Goal: Information Seeking & Learning: Learn about a topic

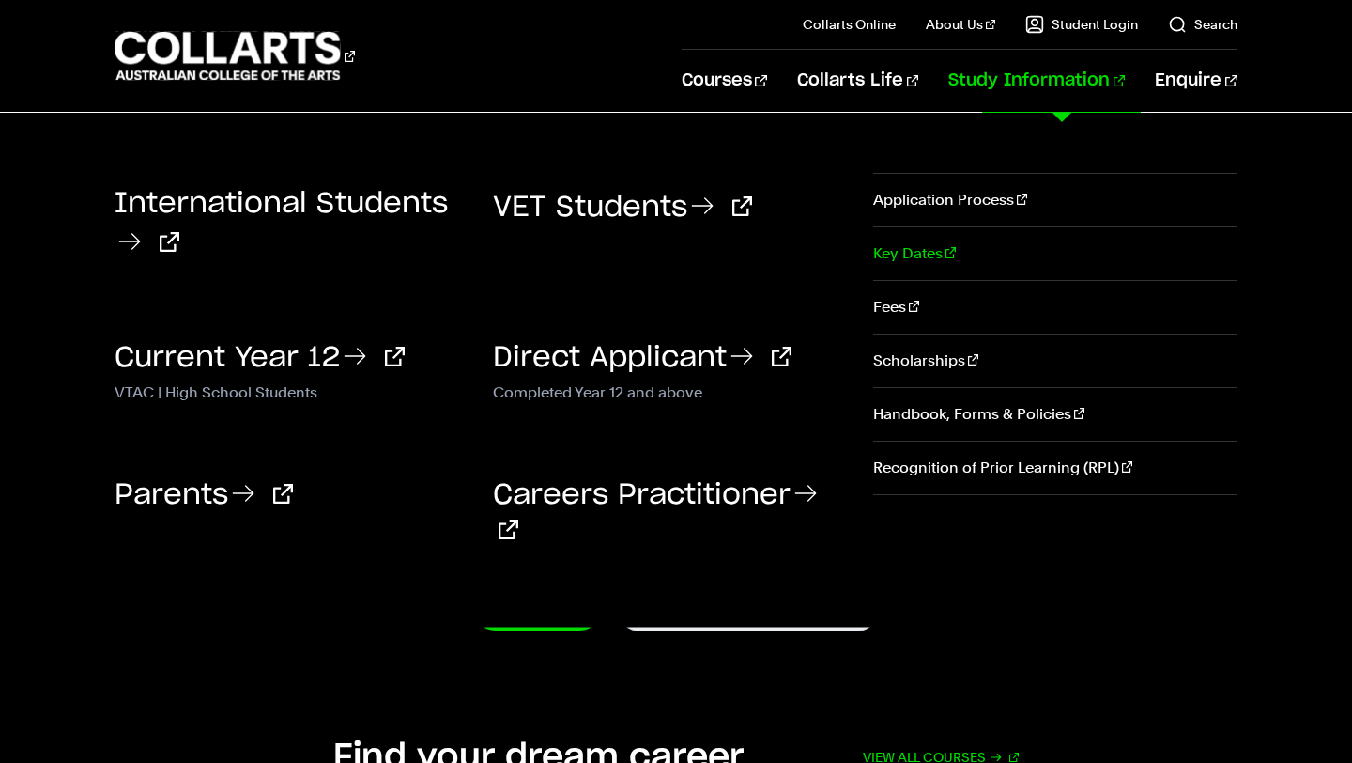
click at [894, 246] on link "Key Dates" at bounding box center [1055, 253] width 364 height 53
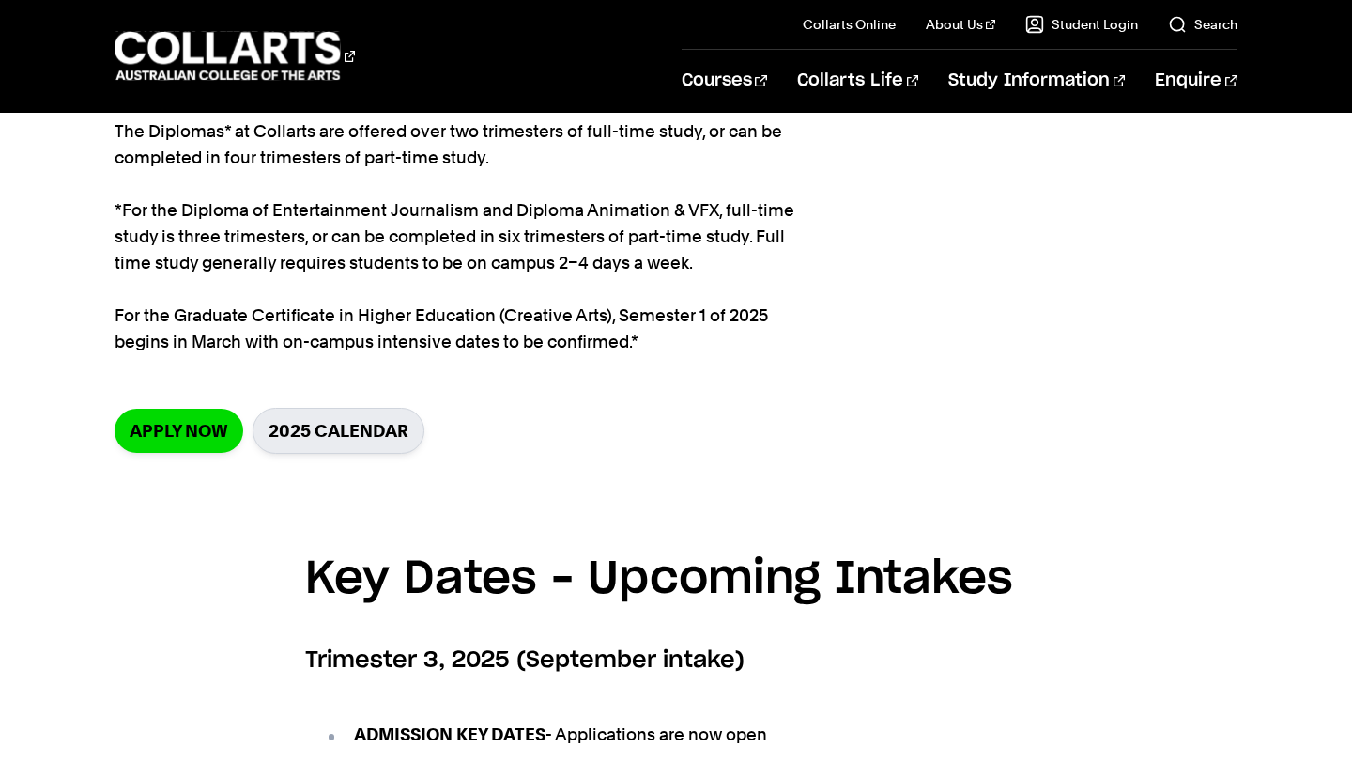
scroll to position [299, 0]
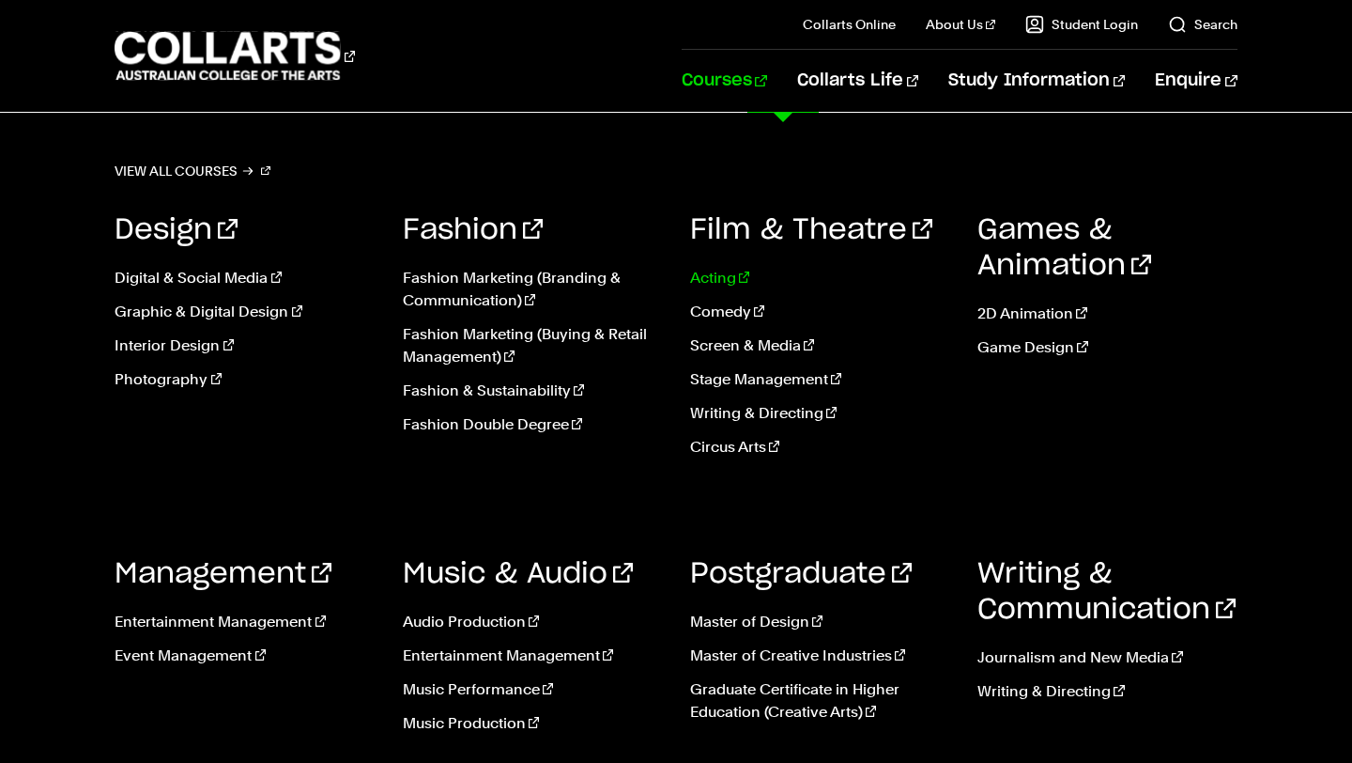
click at [721, 271] on link "Acting" at bounding box center [819, 278] width 259 height 23
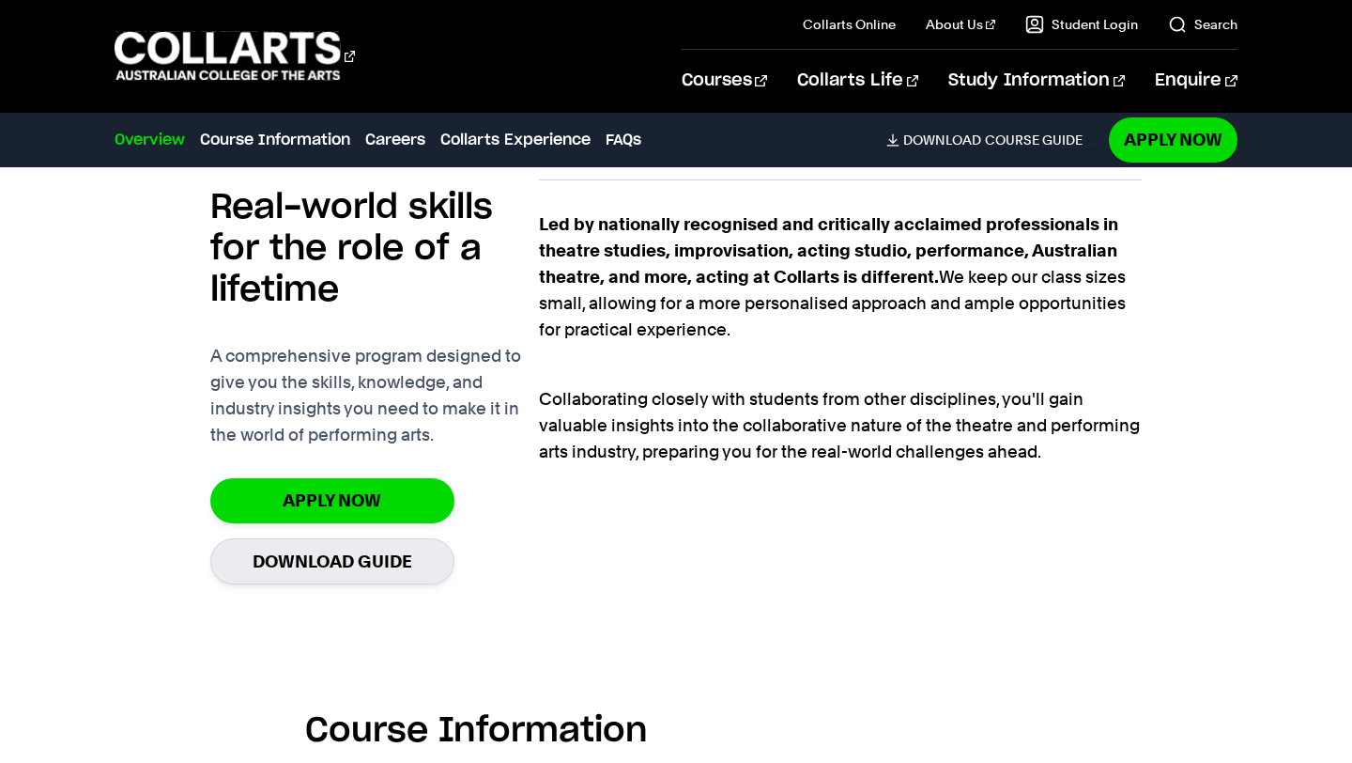
scroll to position [1338, 0]
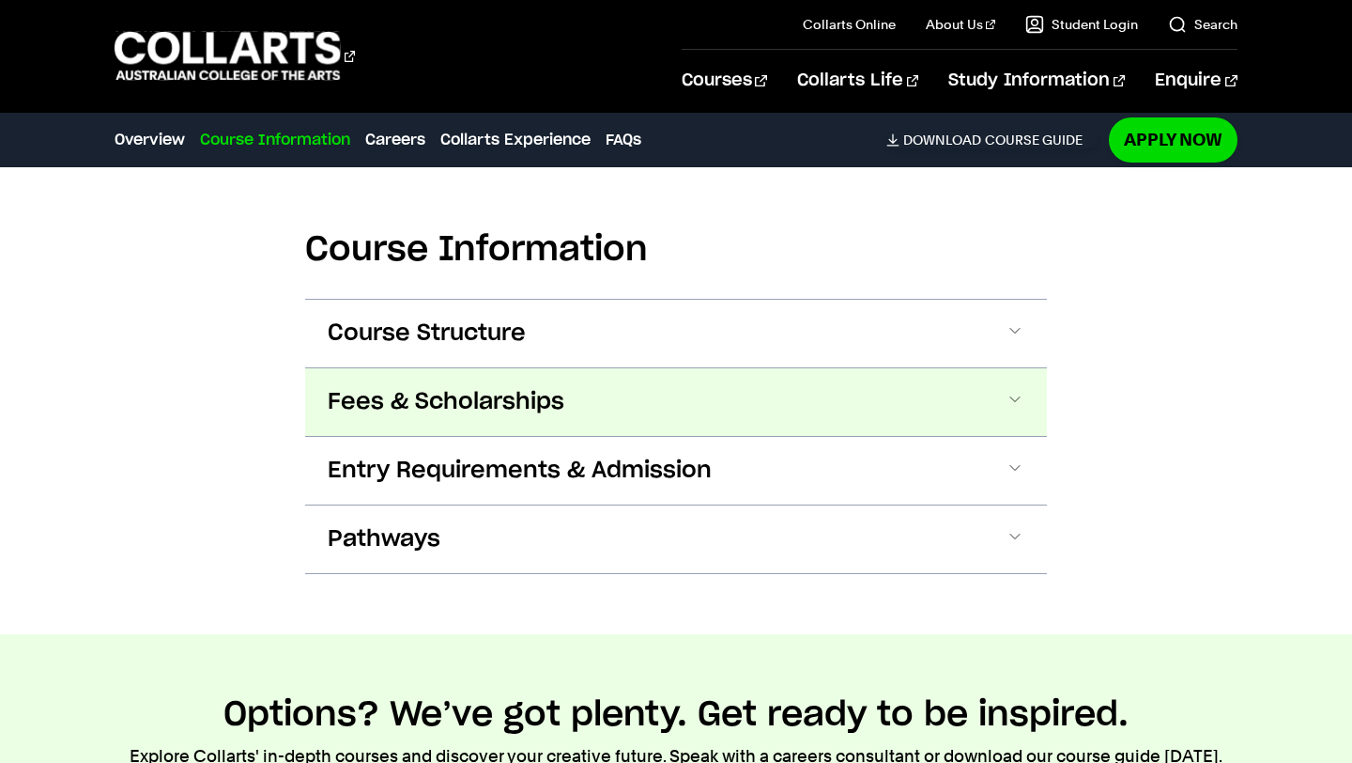
click at [1014, 392] on span at bounding box center [1015, 402] width 19 height 24
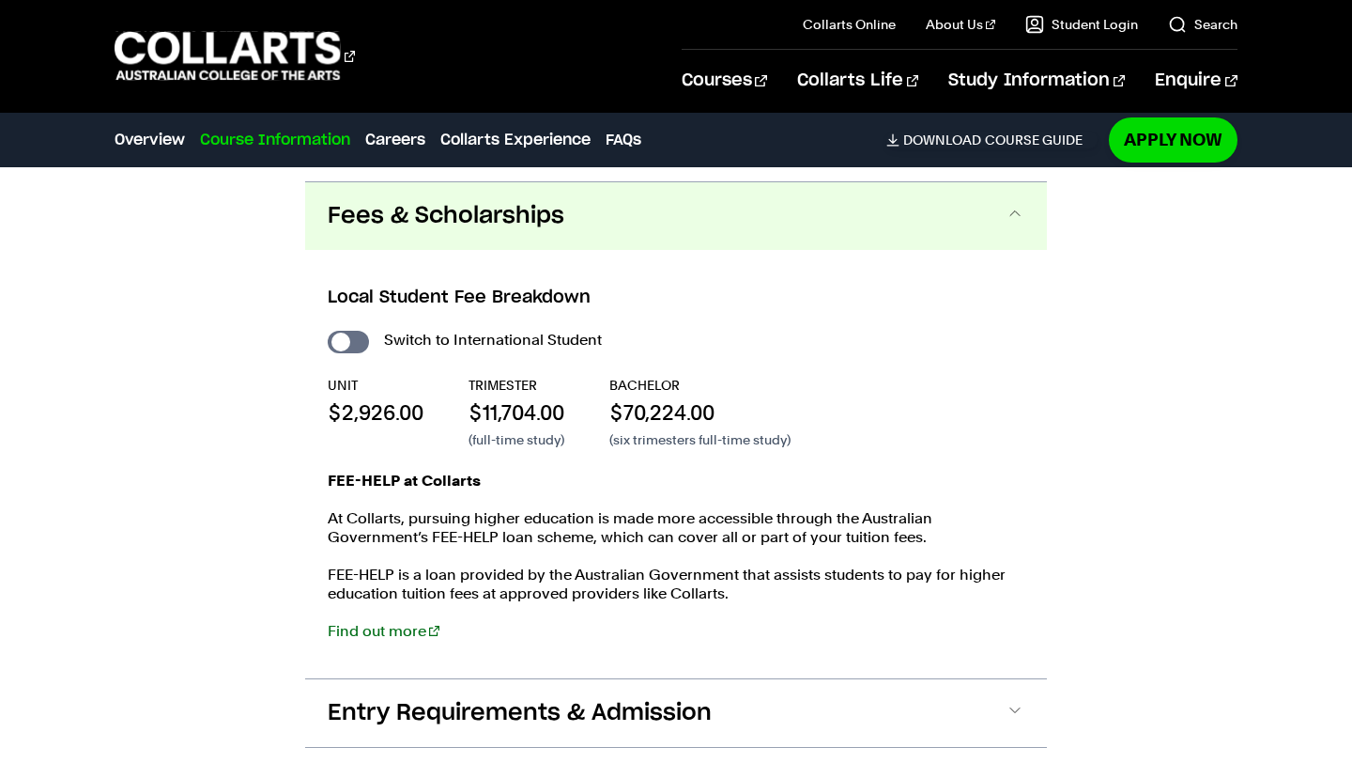
scroll to position [1958, 0]
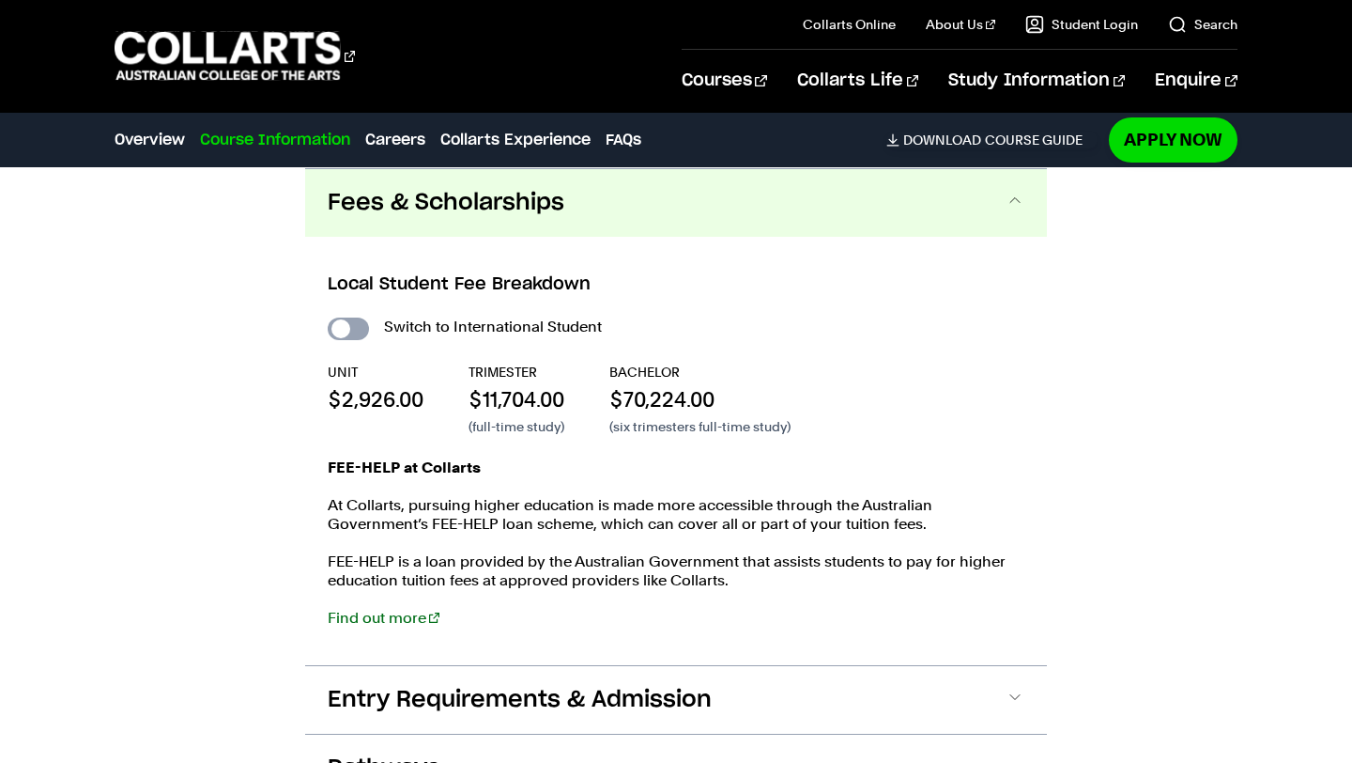
click at [347, 321] on input "International Student" at bounding box center [348, 328] width 41 height 23
checkbox input "true"
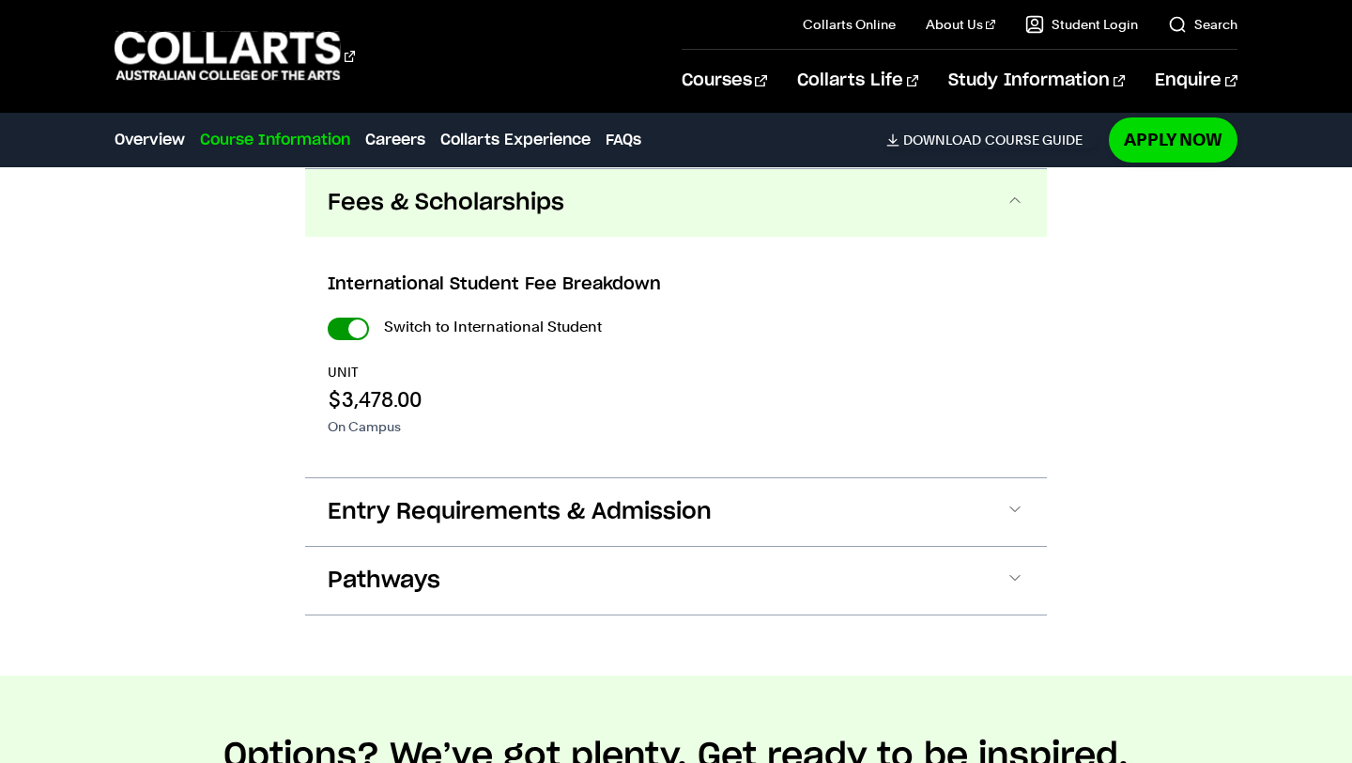
click at [347, 322] on input "International Student" at bounding box center [348, 328] width 41 height 23
checkbox input "false"
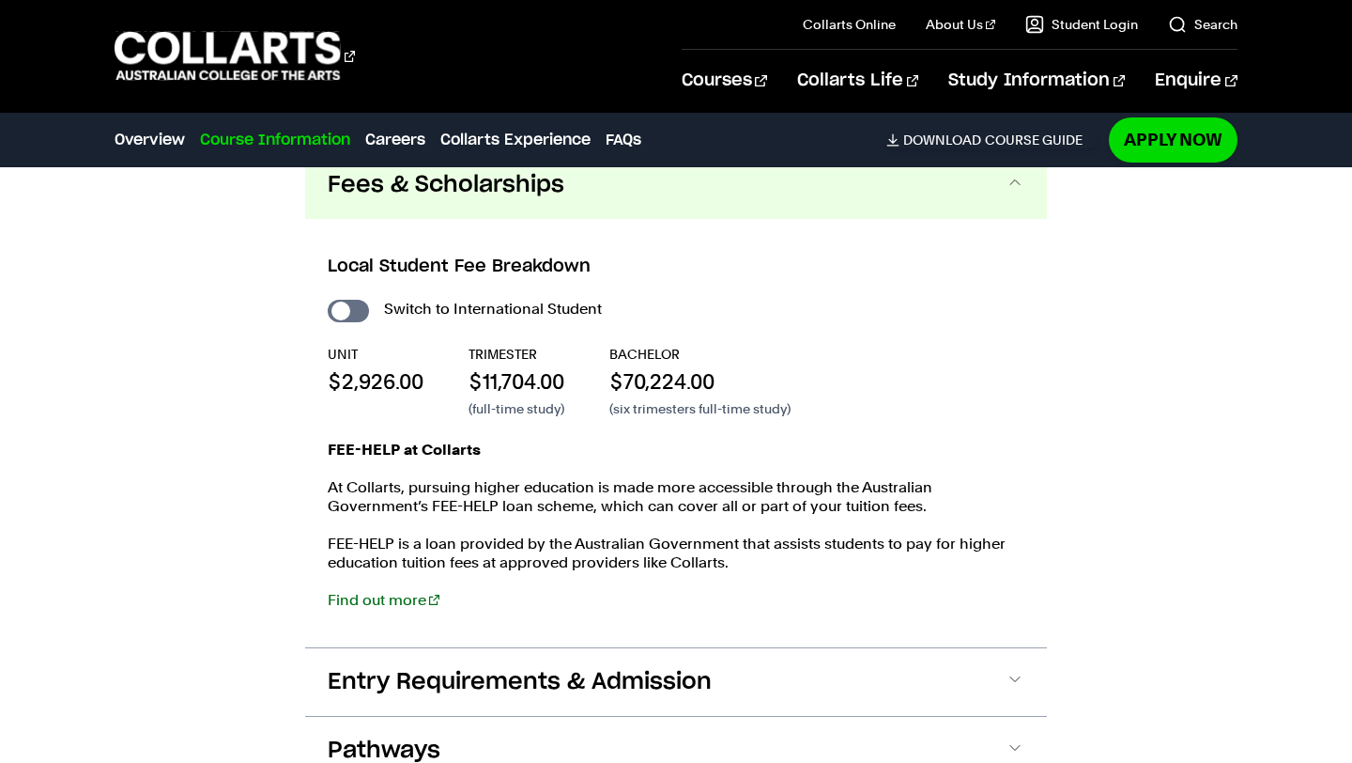
scroll to position [1967, 0]
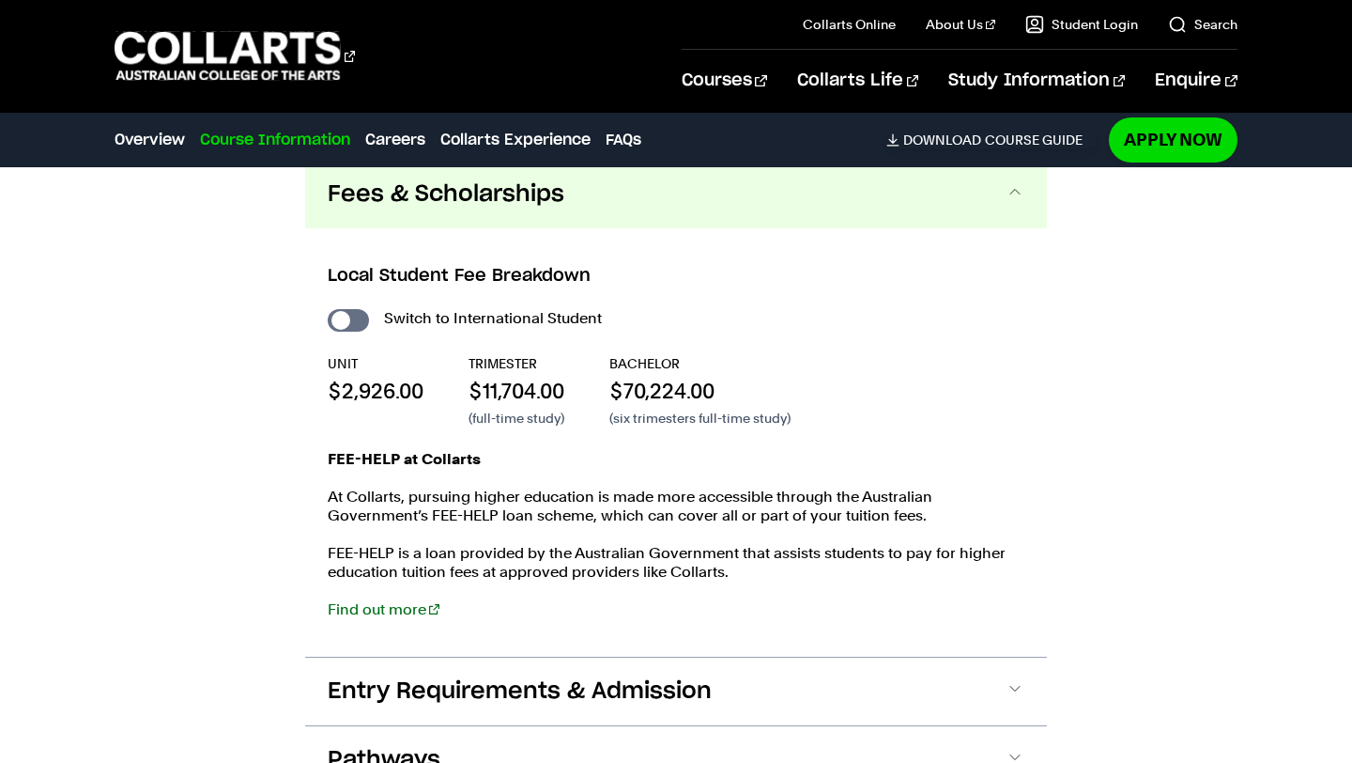
click at [500, 308] on label "Switch to International Student" at bounding box center [493, 318] width 218 height 26
checkbox input "true"
